Goal: Information Seeking & Learning: Learn about a topic

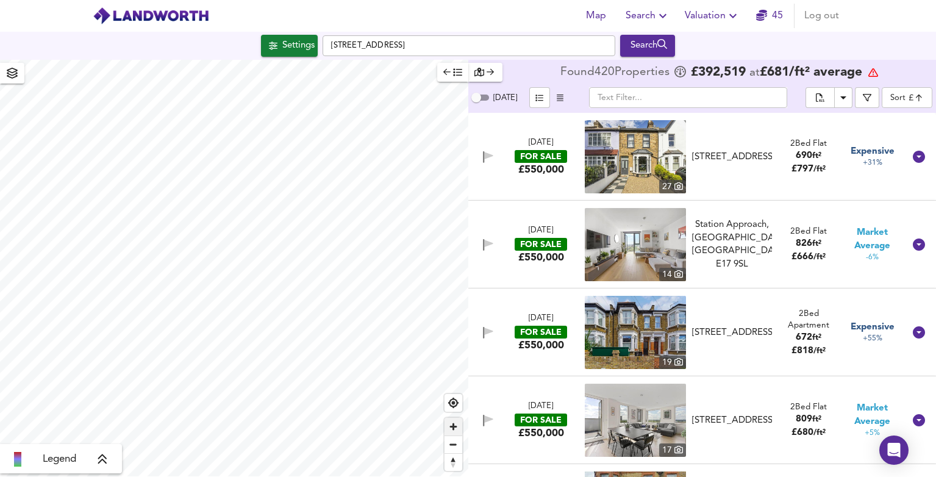
click at [455, 427] on span "Zoom in" at bounding box center [453, 427] width 18 height 18
click at [453, 428] on span "Zoom in" at bounding box center [453, 427] width 18 height 18
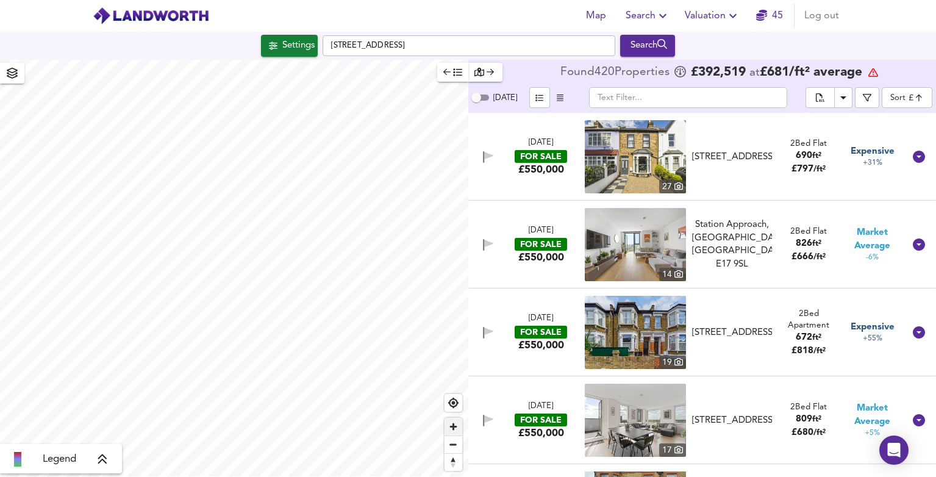
click at [454, 424] on span "Zoom in" at bounding box center [453, 427] width 18 height 18
click at [455, 427] on span "Zoom in" at bounding box center [453, 427] width 18 height 18
click at [452, 424] on span "Zoom in" at bounding box center [453, 427] width 18 height 18
click at [454, 423] on span "Zoom in" at bounding box center [453, 427] width 18 height 18
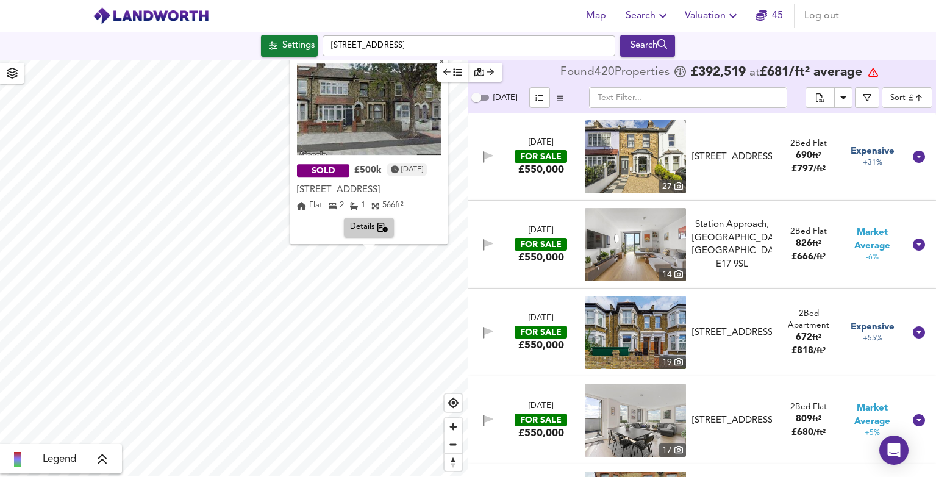
click at [366, 226] on span "Details" at bounding box center [369, 228] width 38 height 14
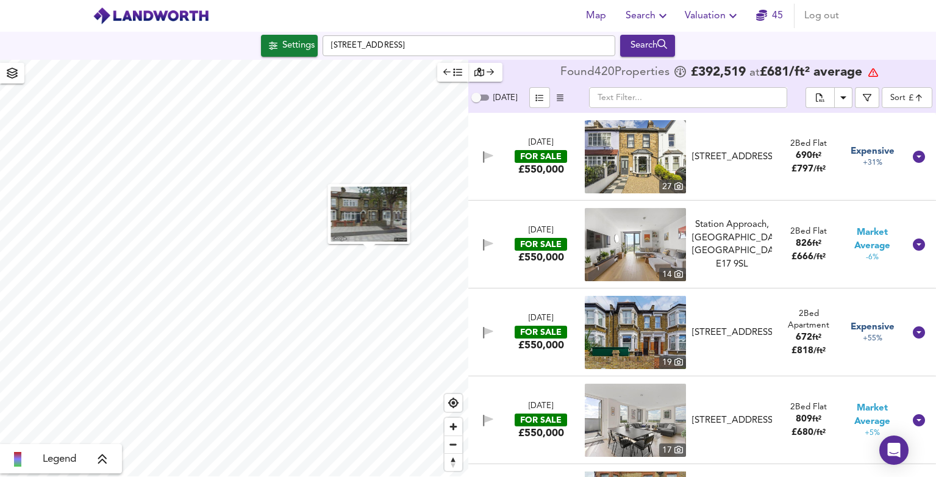
scroll to position [4652, 0]
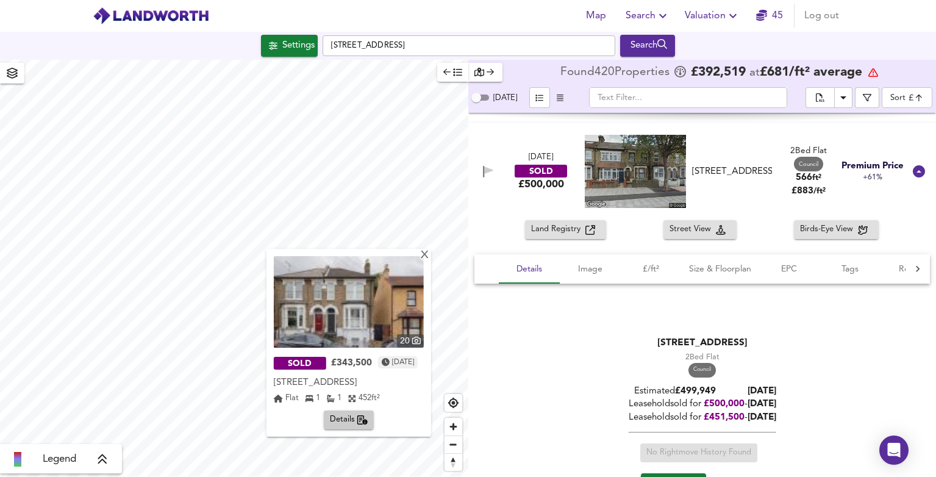
click at [343, 418] on span "Details" at bounding box center [349, 420] width 38 height 14
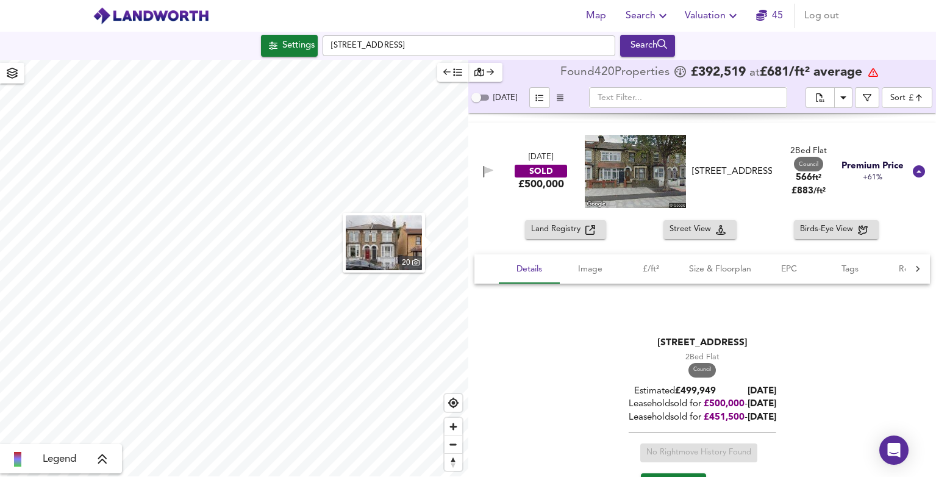
scroll to position [26693, 0]
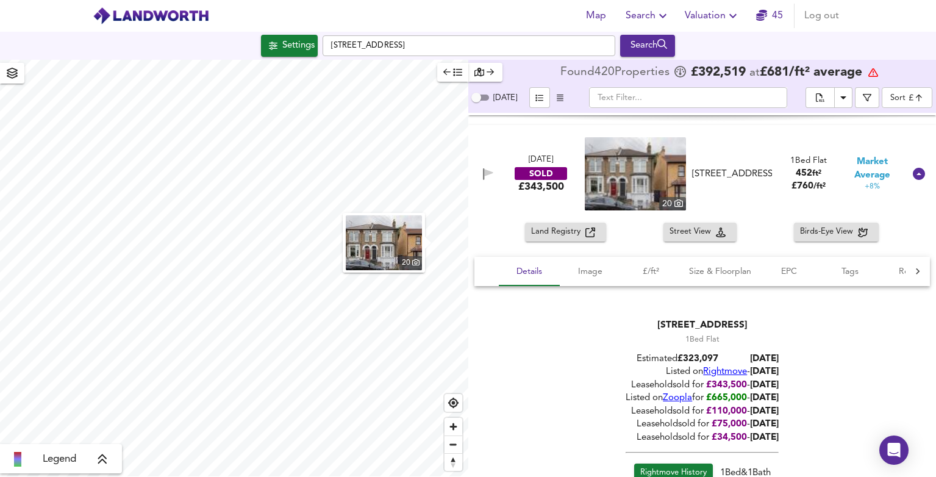
click at [647, 177] on img at bounding box center [635, 173] width 101 height 73
click at [643, 179] on img at bounding box center [635, 173] width 101 height 73
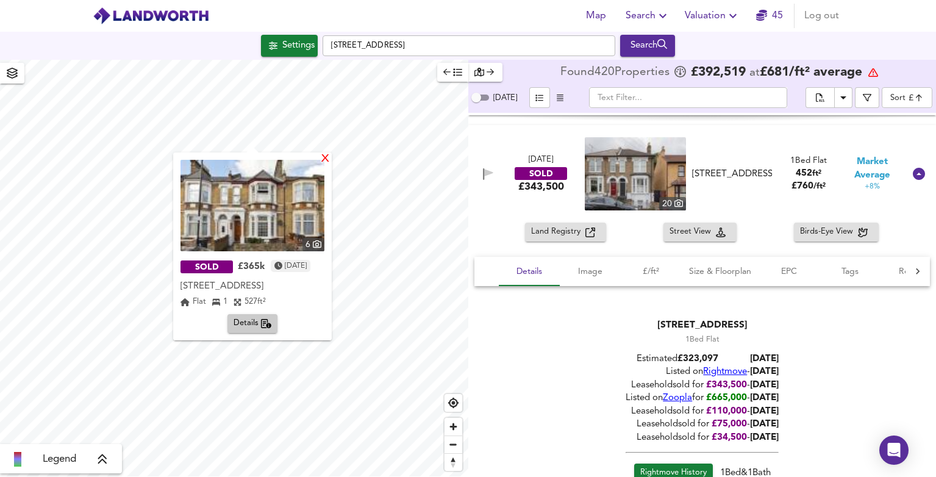
click at [330, 160] on div "X" at bounding box center [325, 160] width 10 height 12
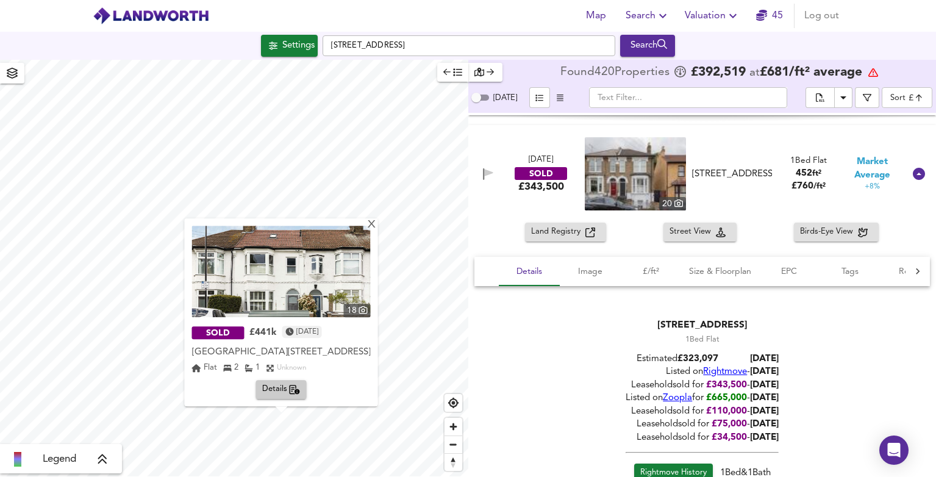
click at [330, 275] on img at bounding box center [281, 271] width 179 height 91
click at [353, 323] on div "SOLD £441k [DATE]" at bounding box center [281, 333] width 179 height 20
click at [277, 391] on span "Details" at bounding box center [281, 390] width 38 height 14
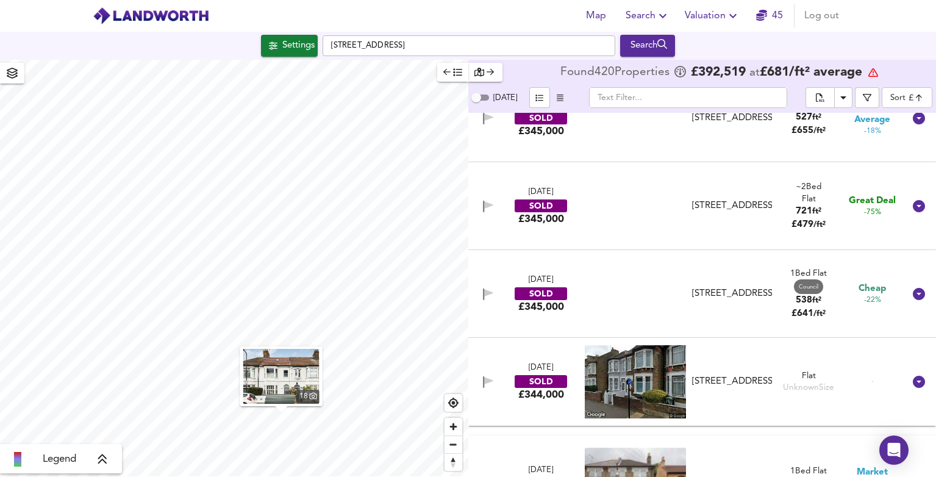
scroll to position [11858, 0]
